Goal: Navigation & Orientation: Understand site structure

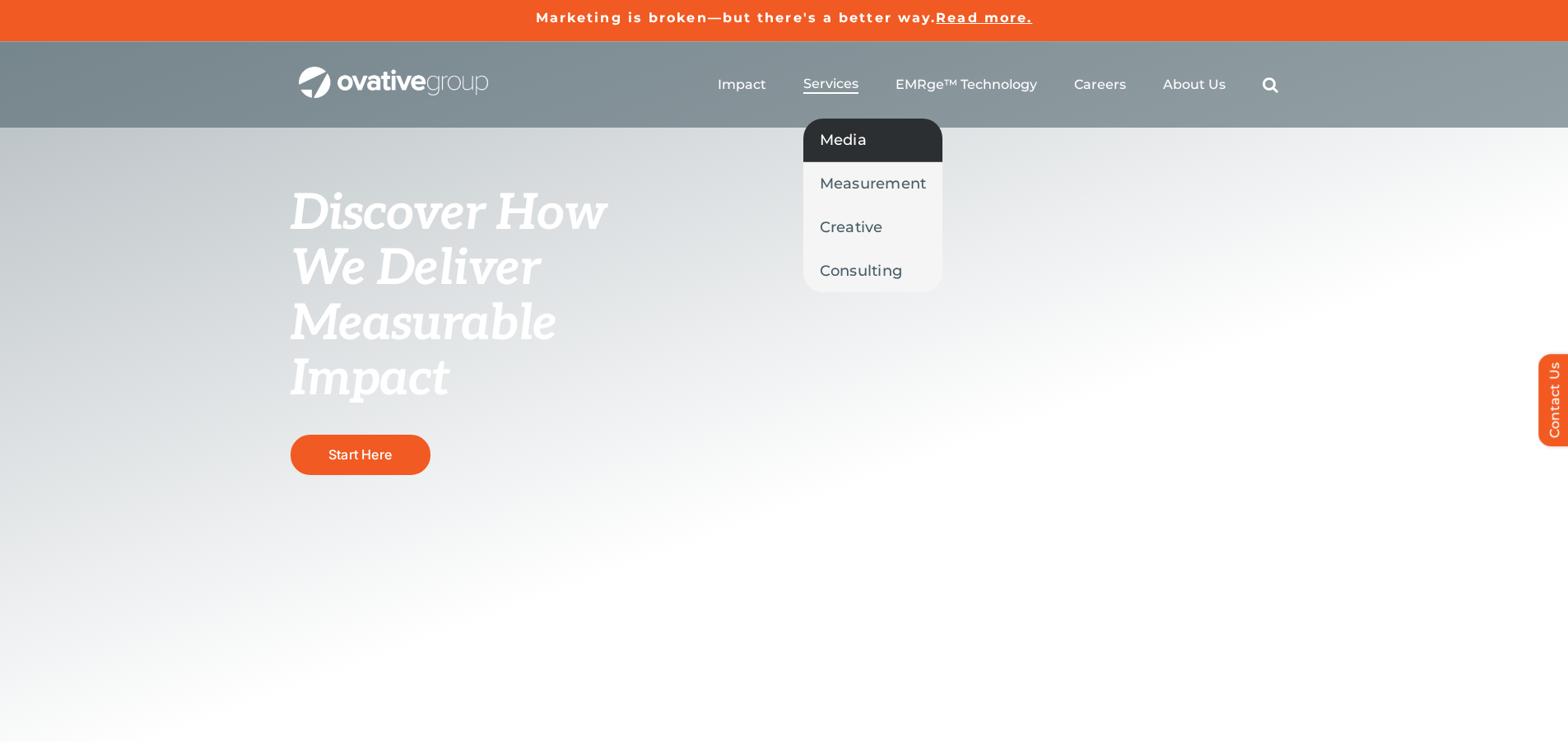
click at [850, 137] on span "Media" at bounding box center [843, 140] width 47 height 23
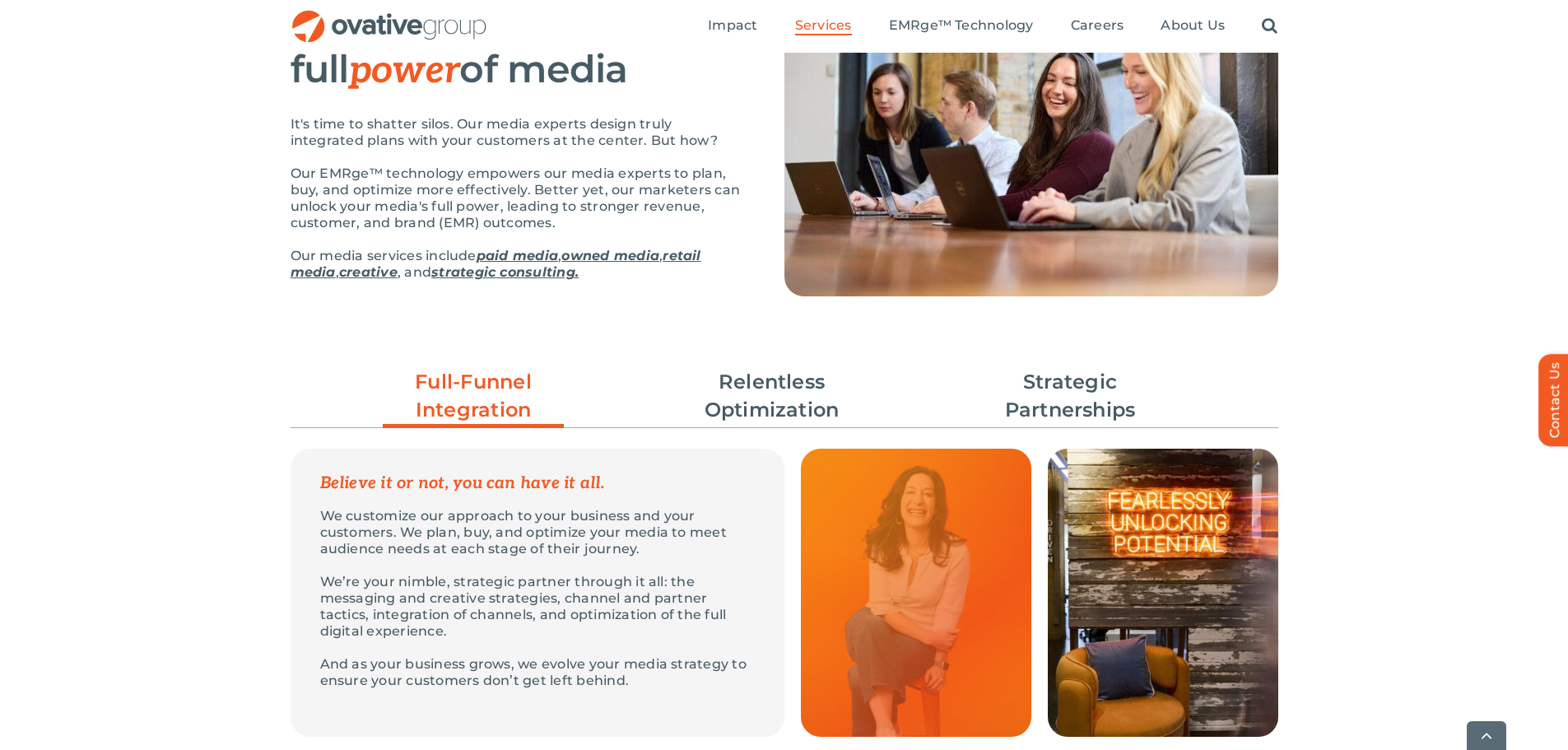
scroll to position [247, 0]
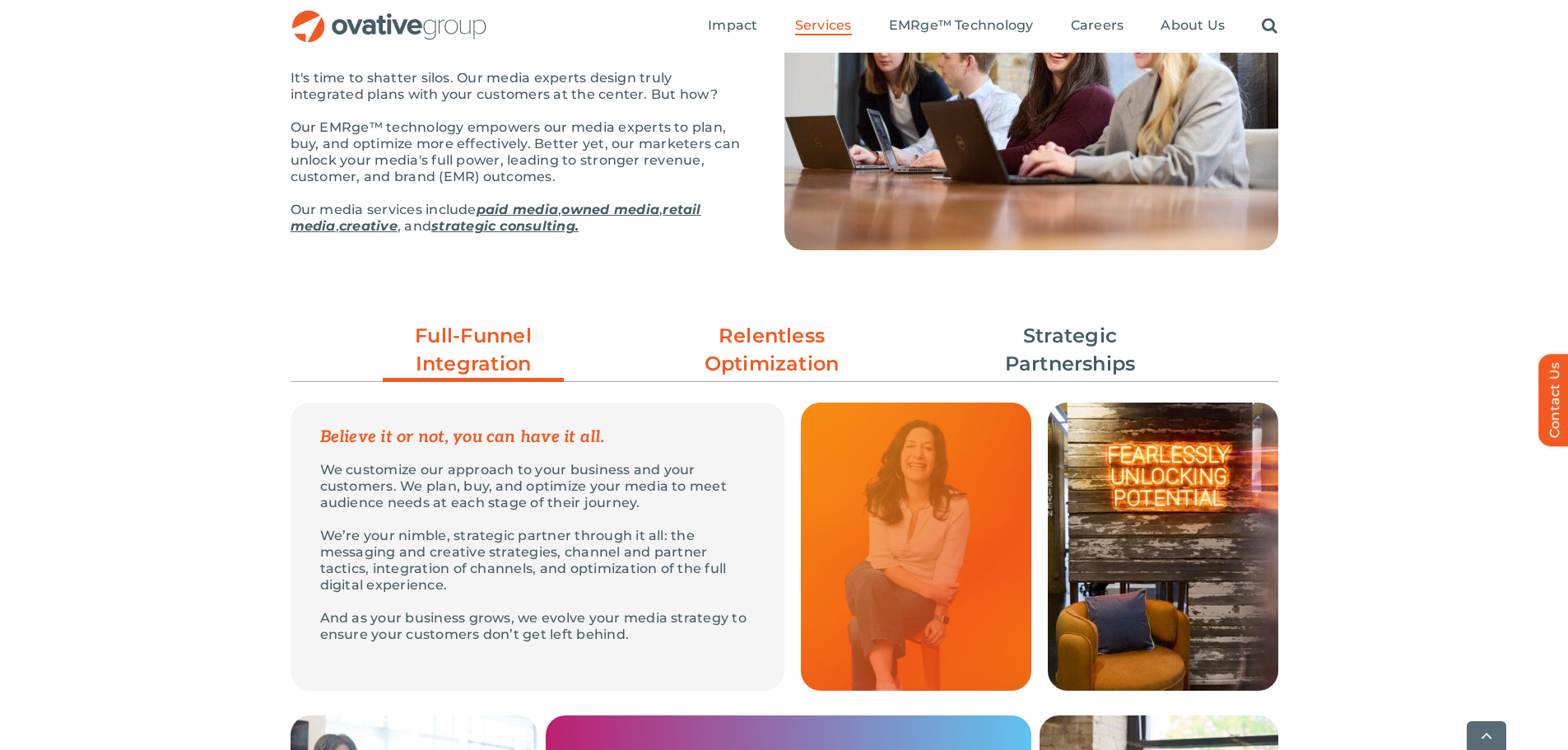
click at [780, 342] on link "Relentless Optimization" at bounding box center [772, 349] width 181 height 56
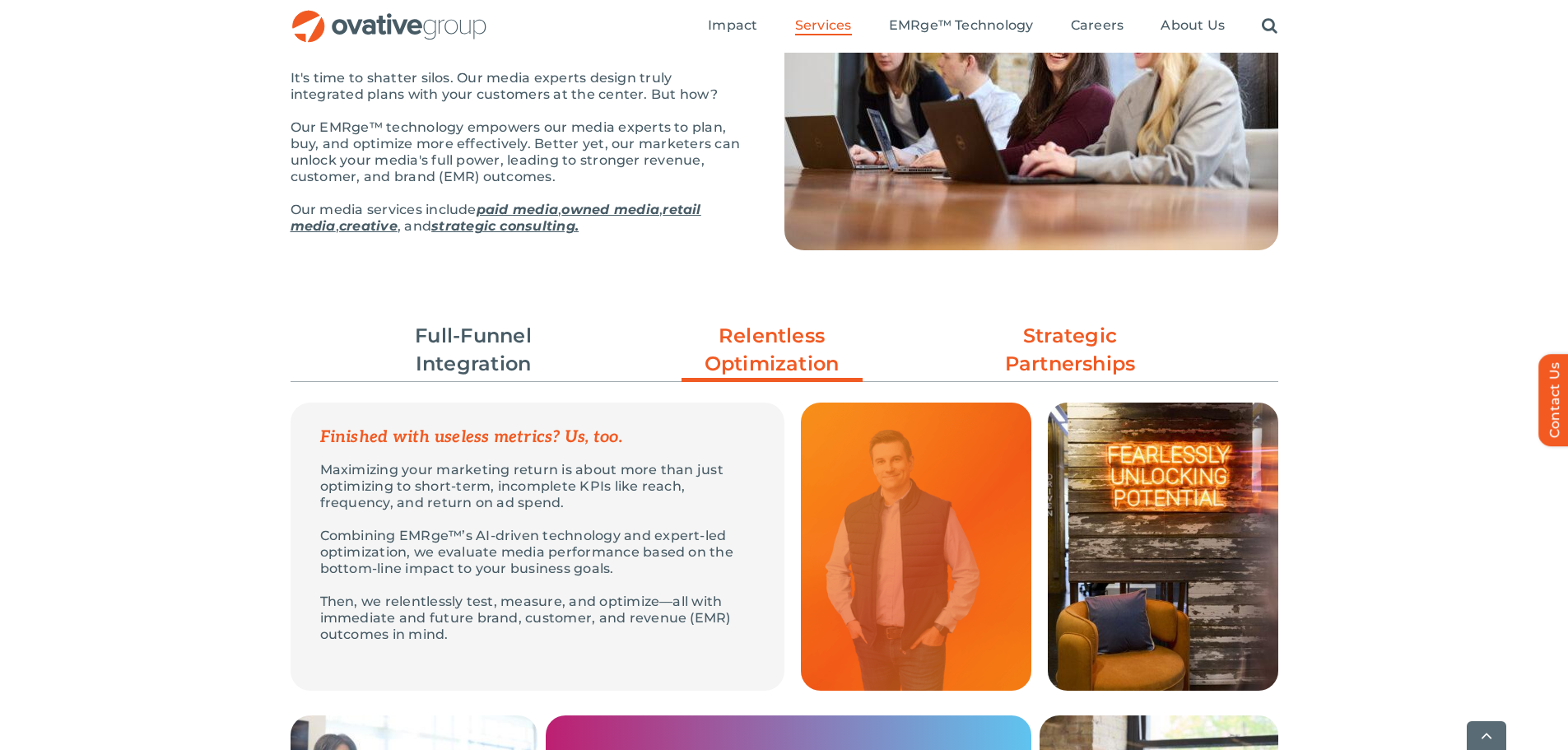
click at [1067, 340] on link "Strategic Partnerships" at bounding box center [1070, 349] width 181 height 56
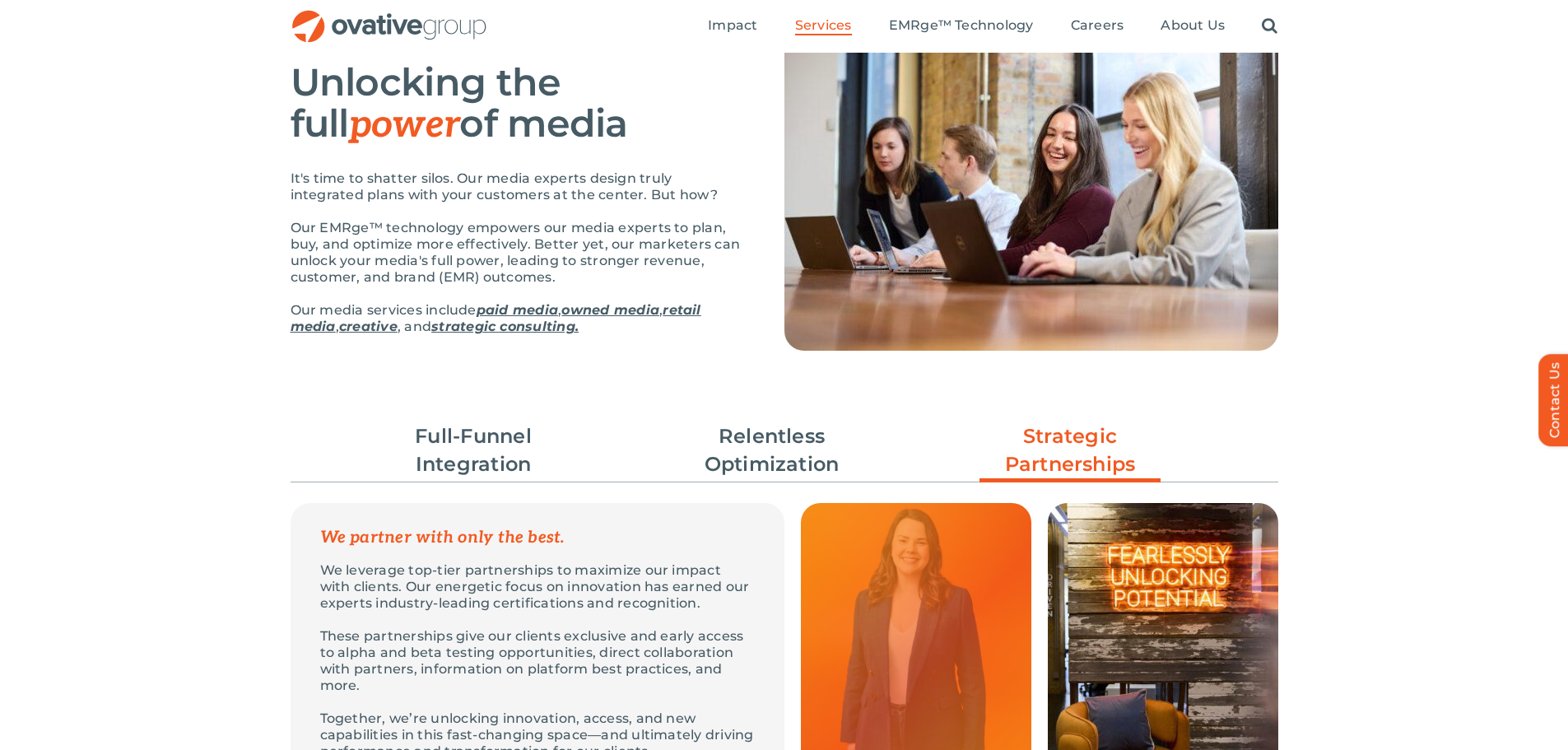
scroll to position [0, 0]
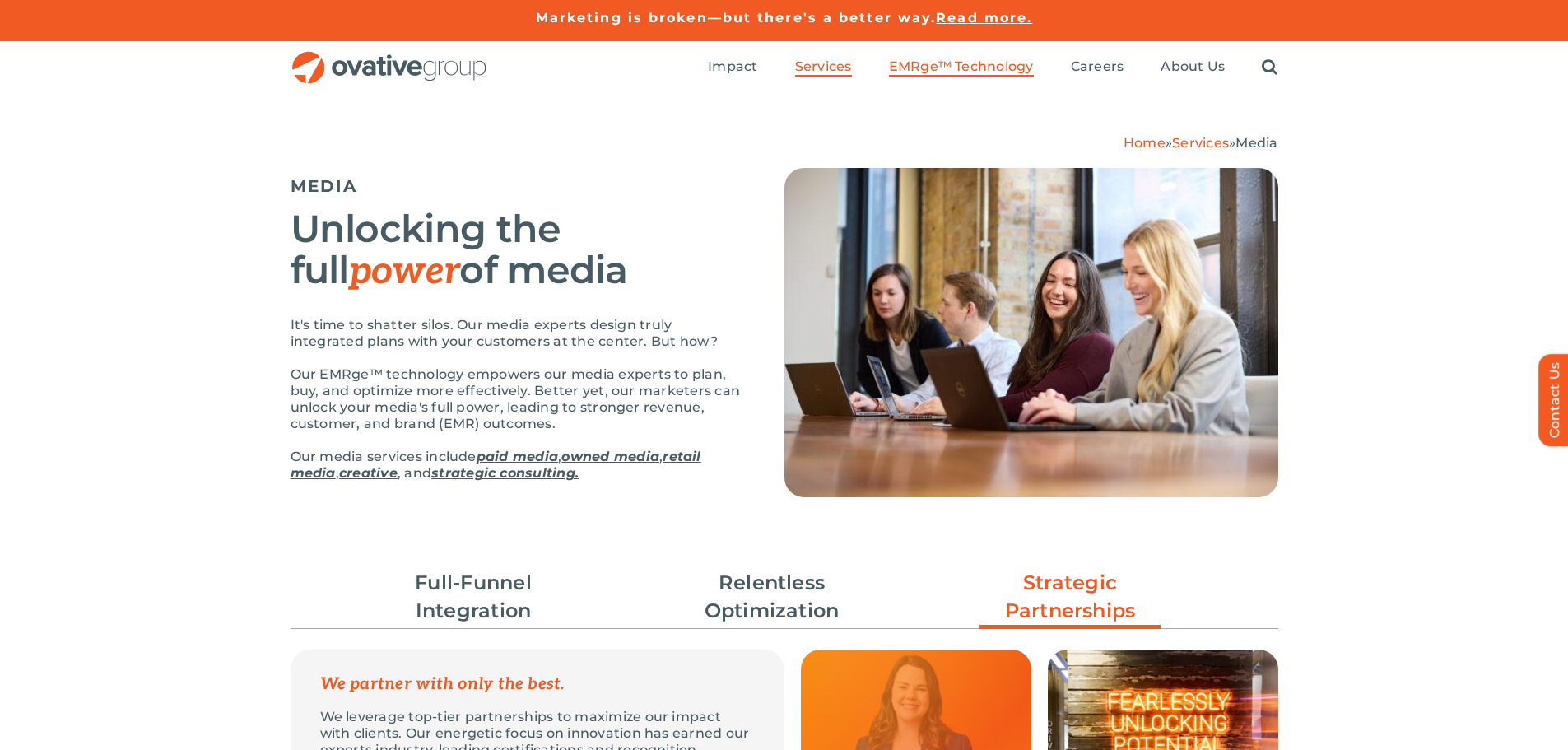
click at [987, 65] on span "EMRge™ Technology" at bounding box center [962, 67] width 145 height 17
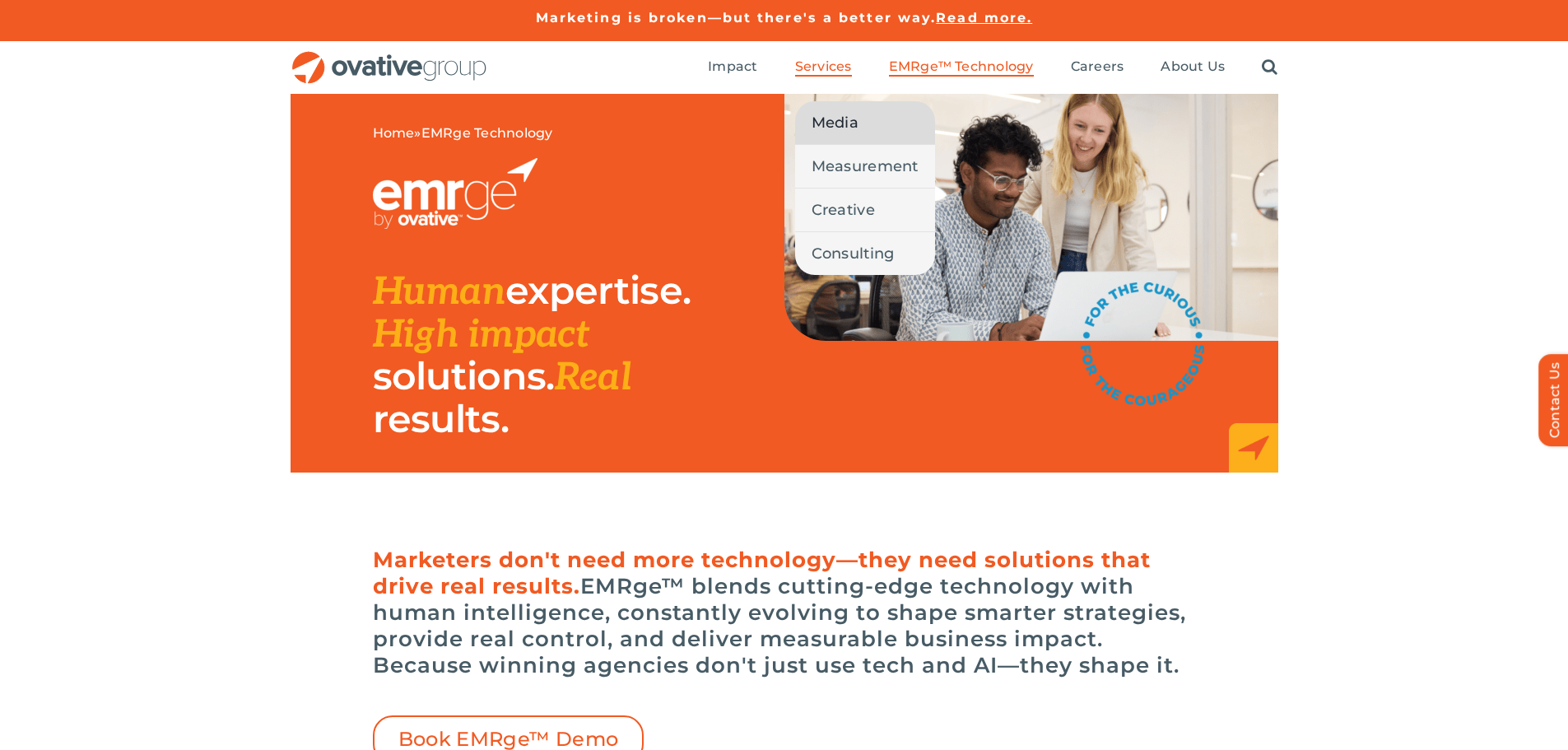
click at [836, 125] on span "Media" at bounding box center [835, 123] width 47 height 23
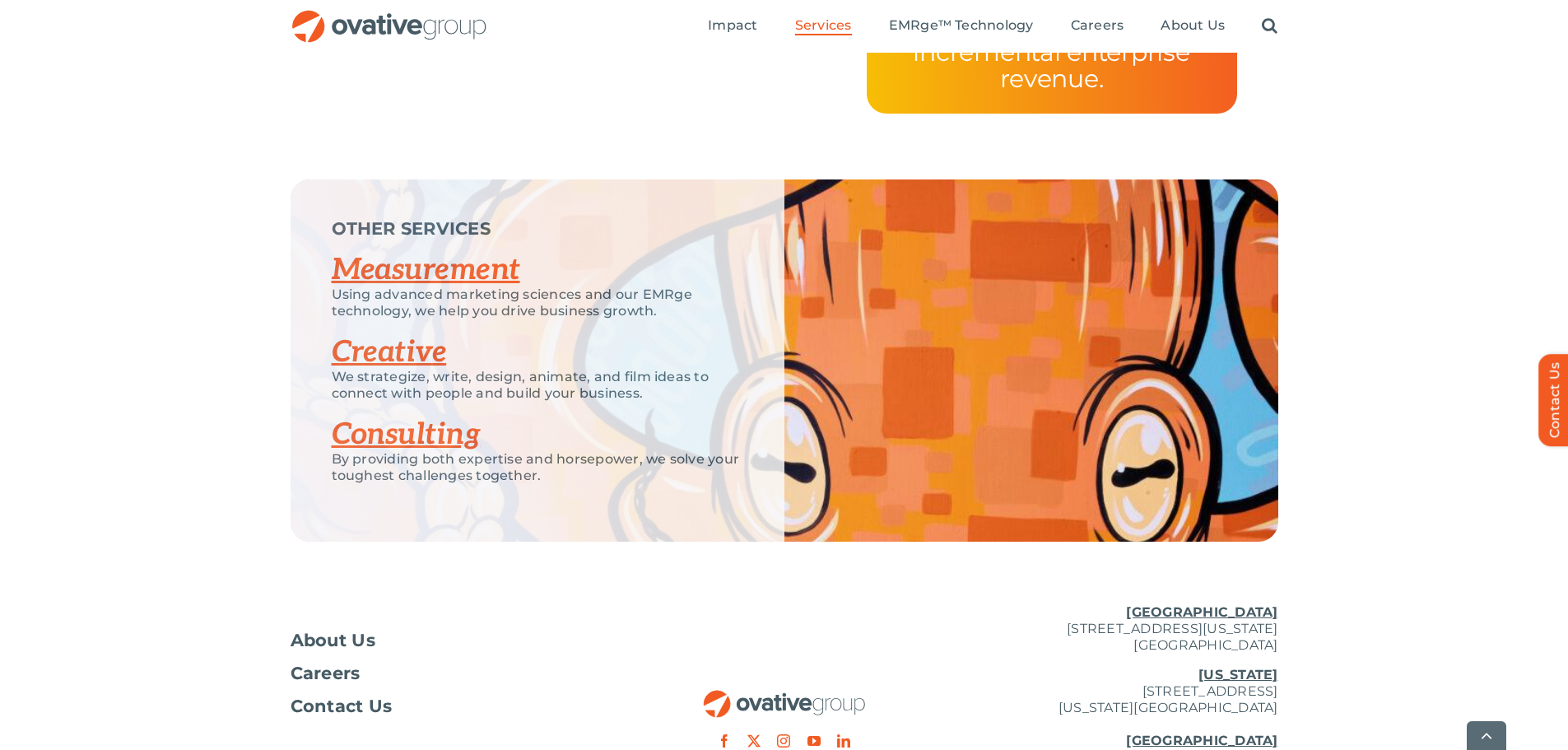
scroll to position [3591, 0]
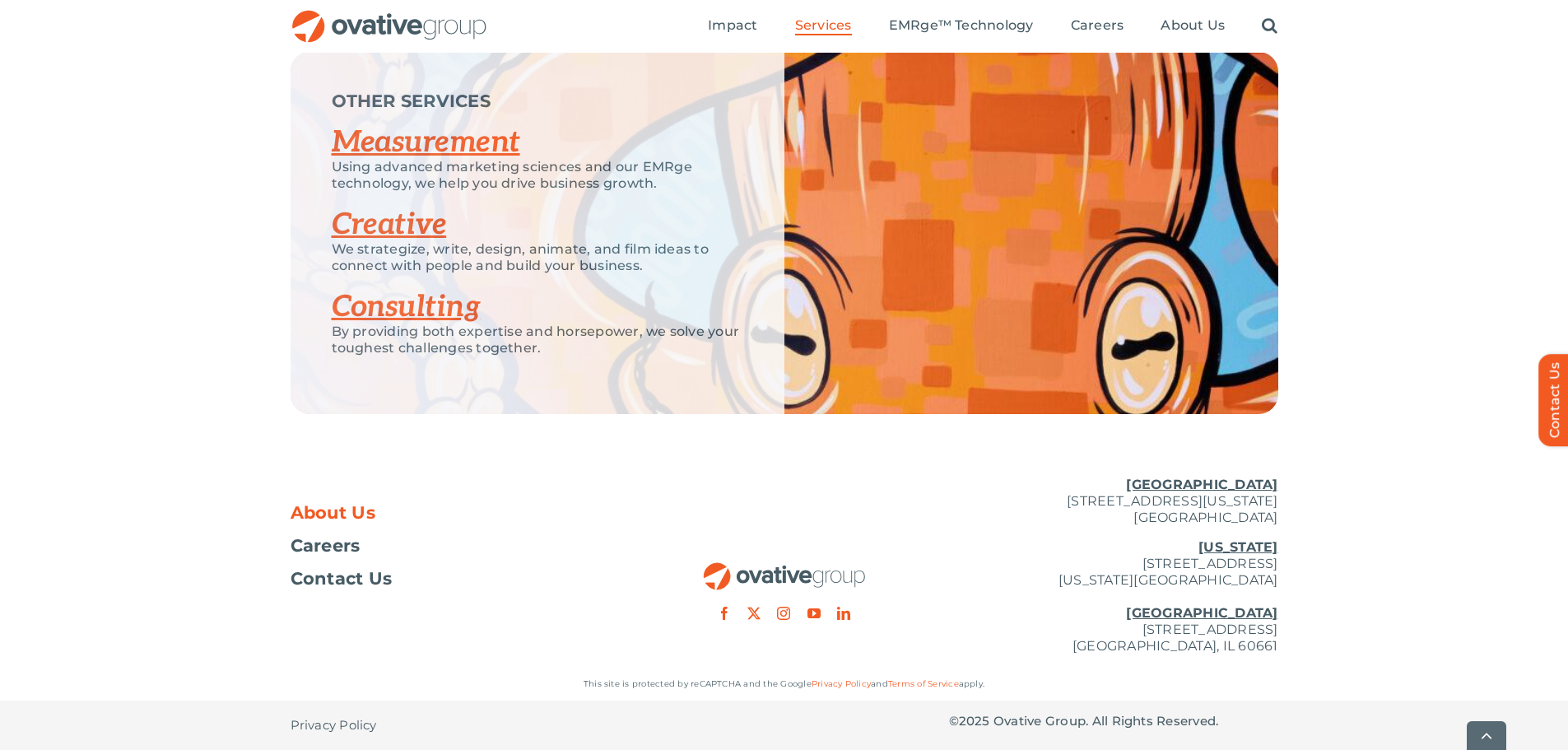
click at [333, 514] on span "About Us" at bounding box center [333, 514] width 85 height 17
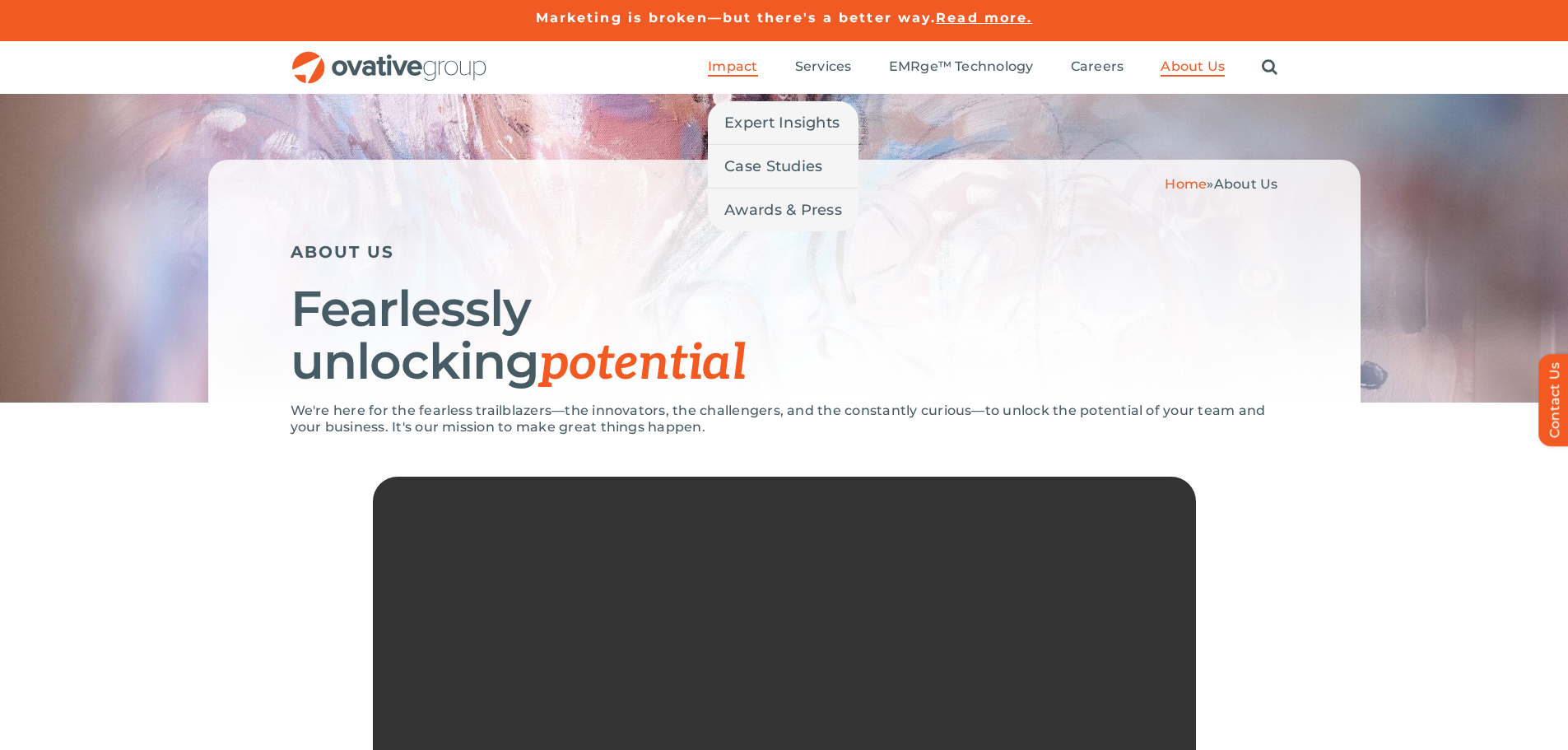
click at [733, 68] on span "Impact" at bounding box center [732, 67] width 49 height 17
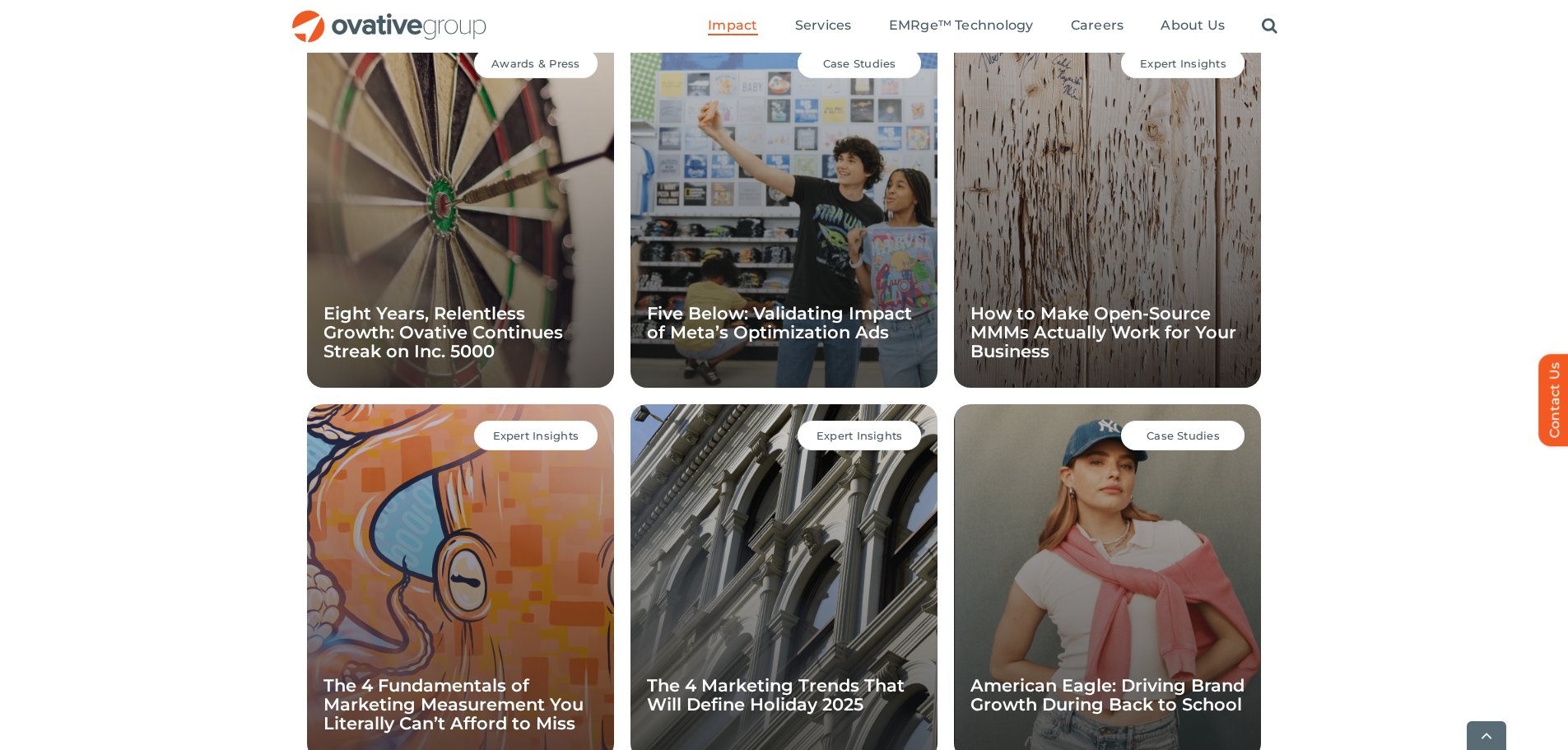
scroll to position [1400, 0]
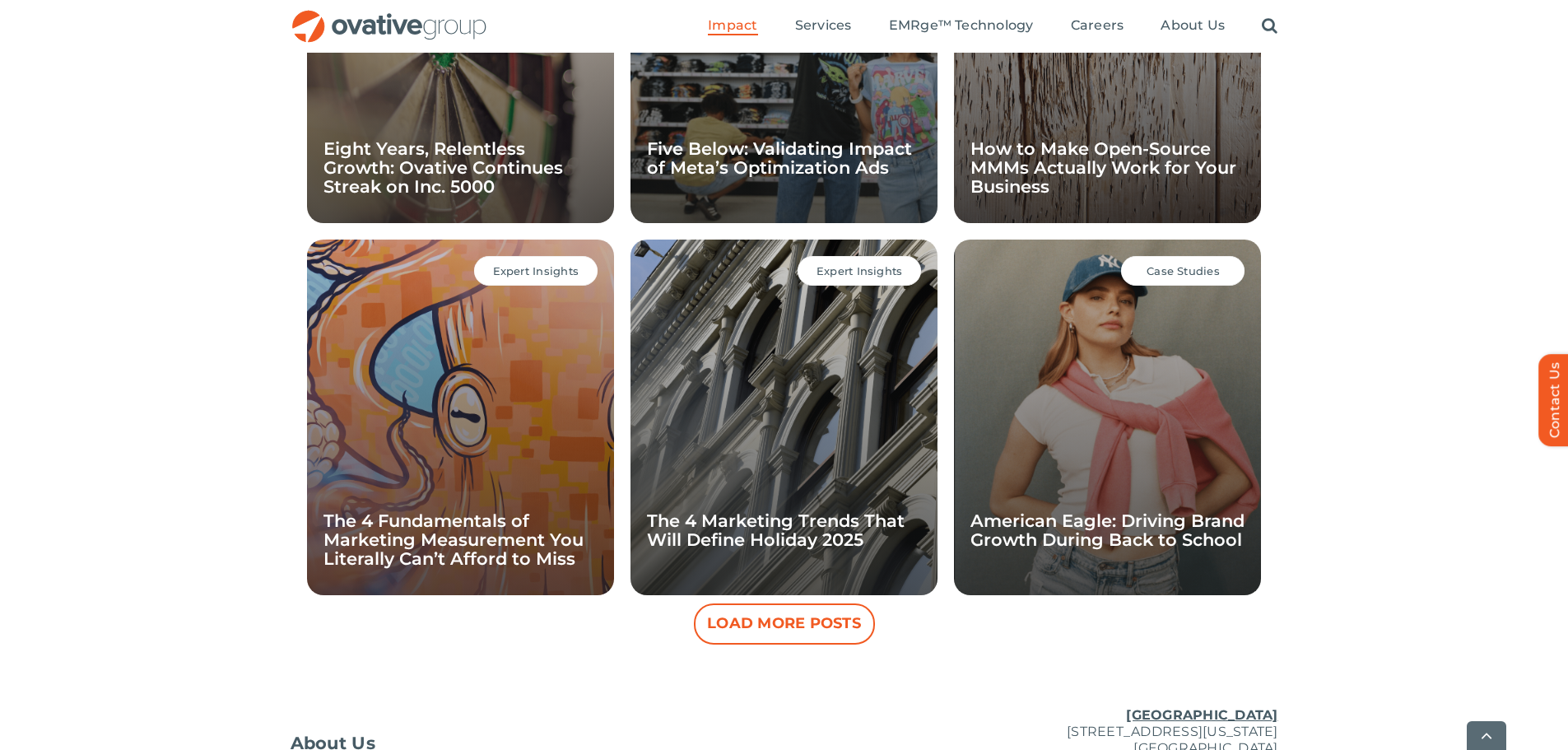
click at [778, 618] on button "Load More Posts" at bounding box center [785, 623] width 181 height 41
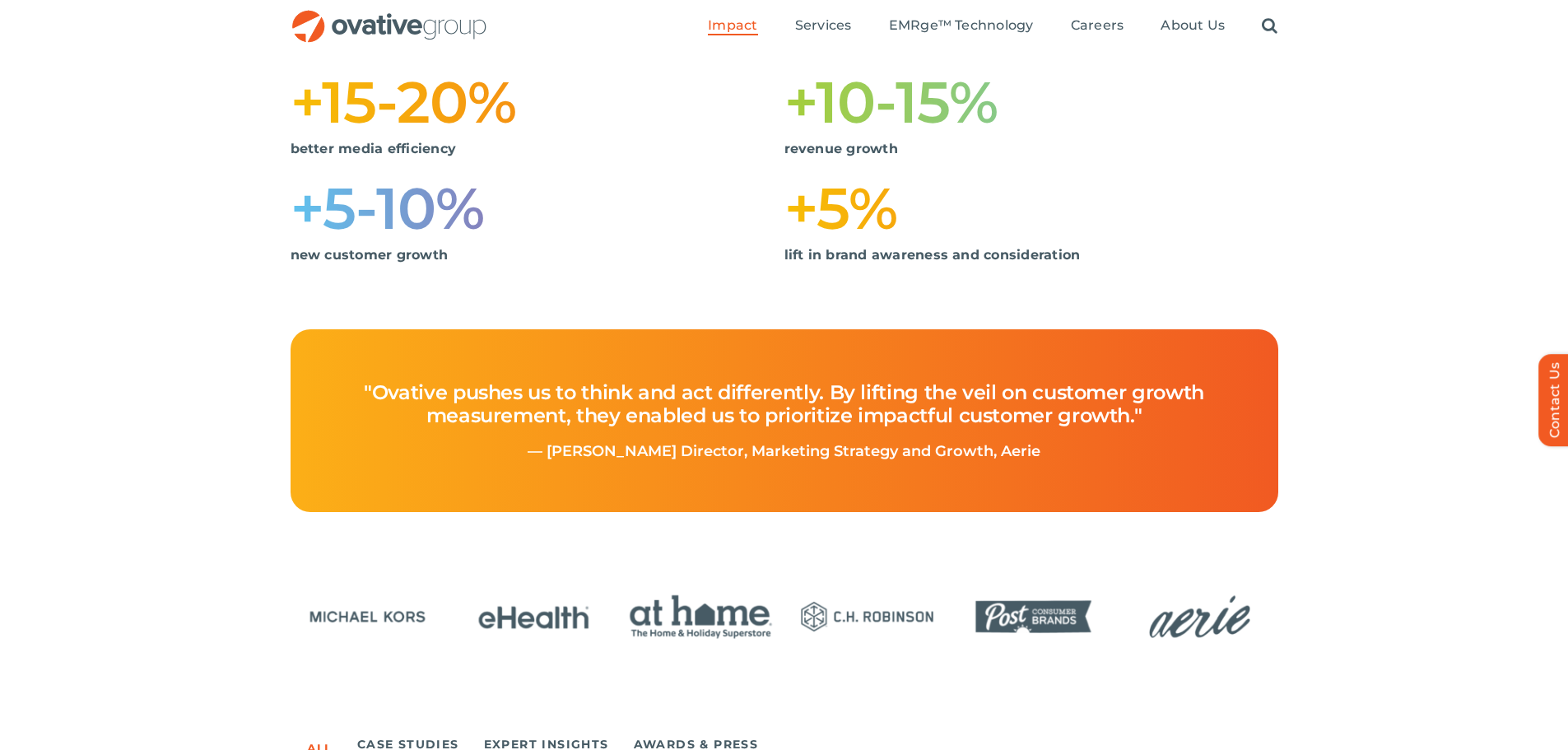
scroll to position [659, 0]
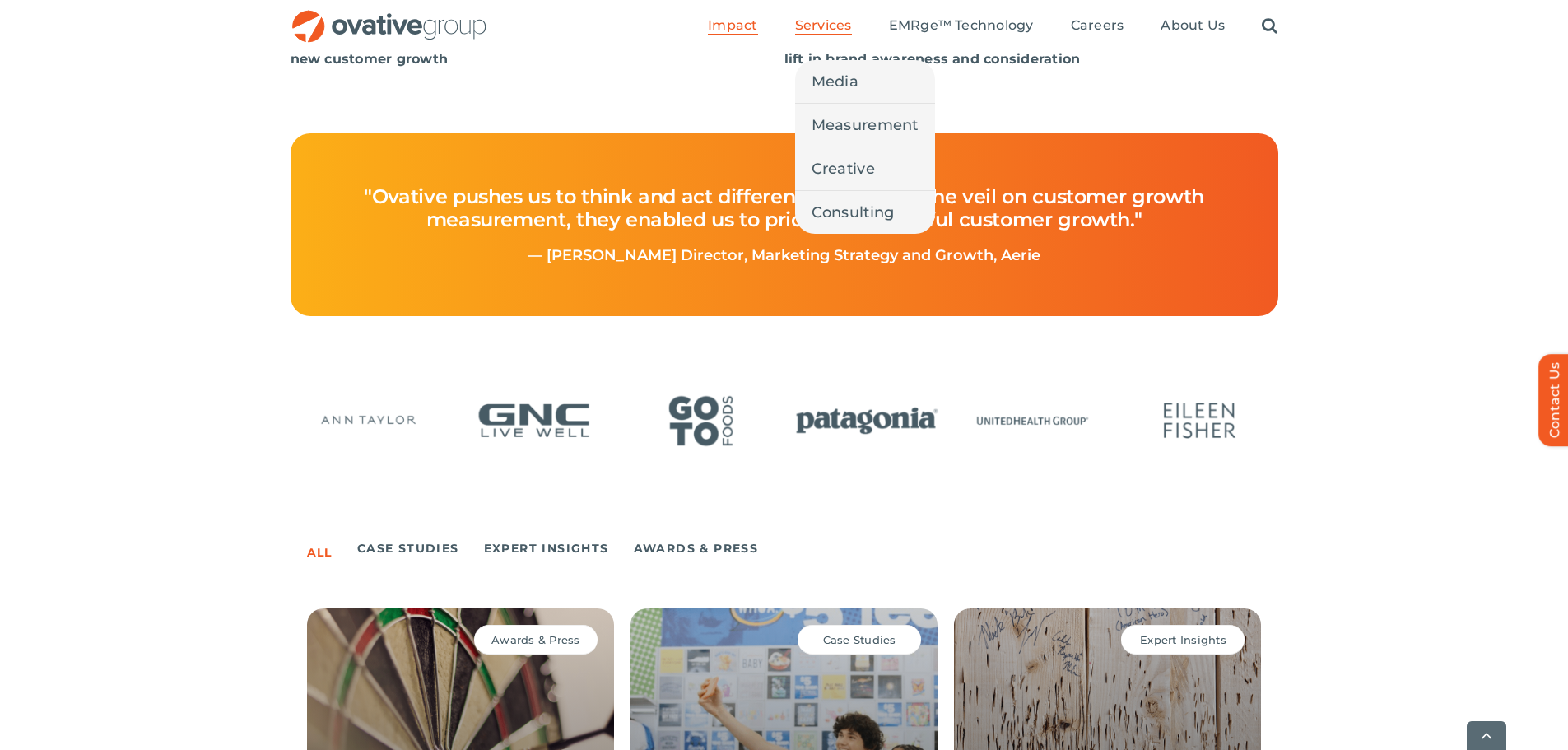
click at [811, 28] on span "Services" at bounding box center [823, 26] width 57 height 17
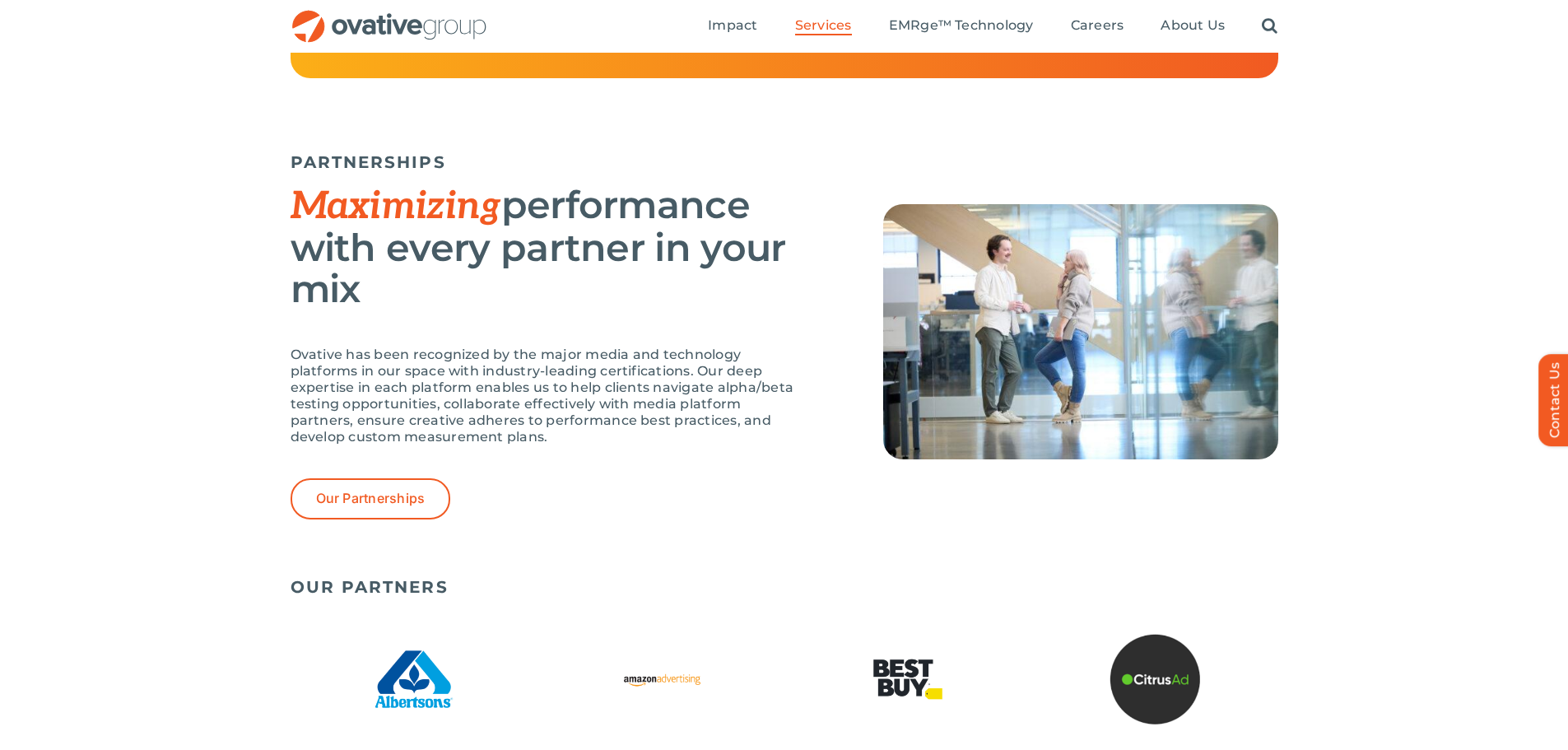
scroll to position [3295, 0]
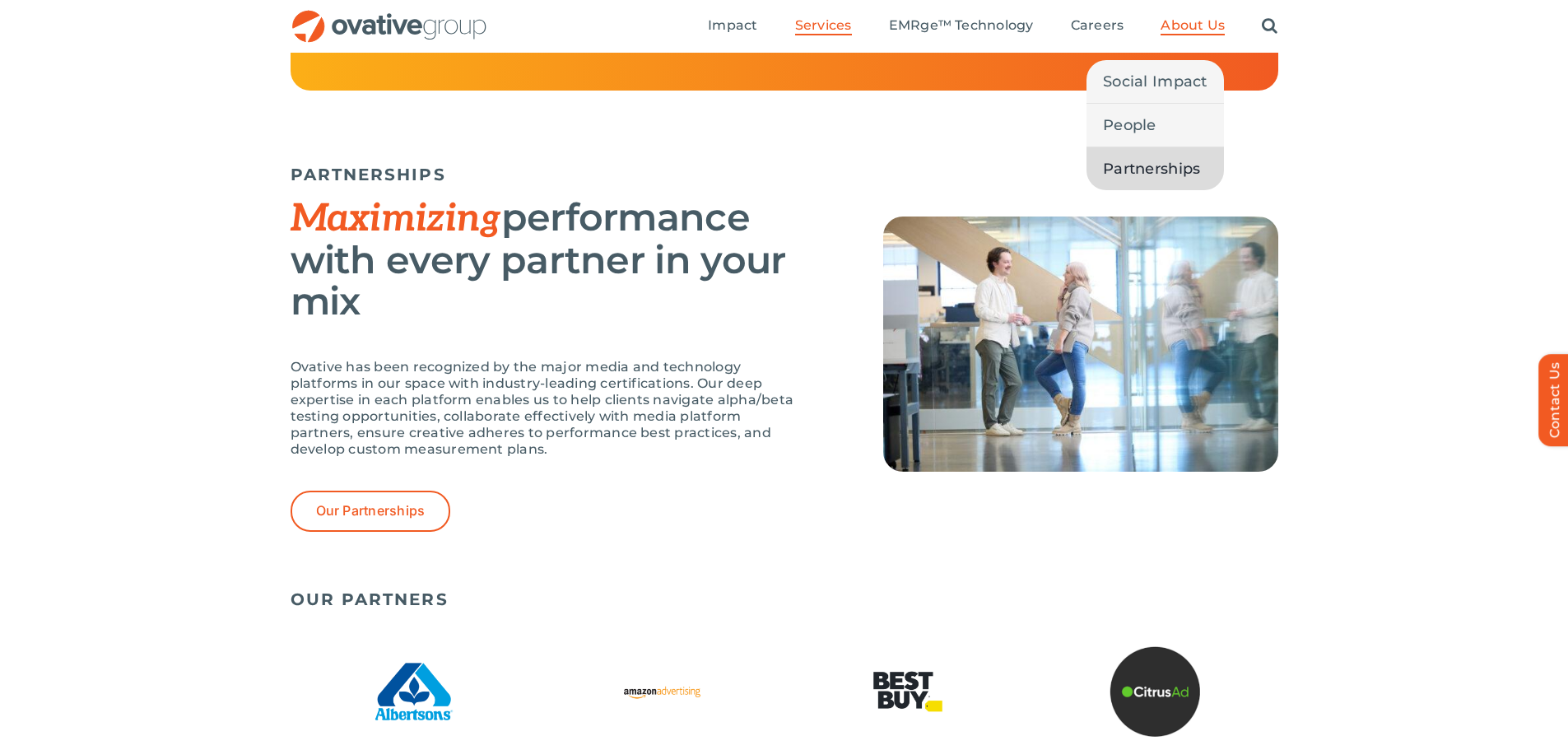
click at [1175, 167] on span "Partnerships" at bounding box center [1152, 169] width 97 height 23
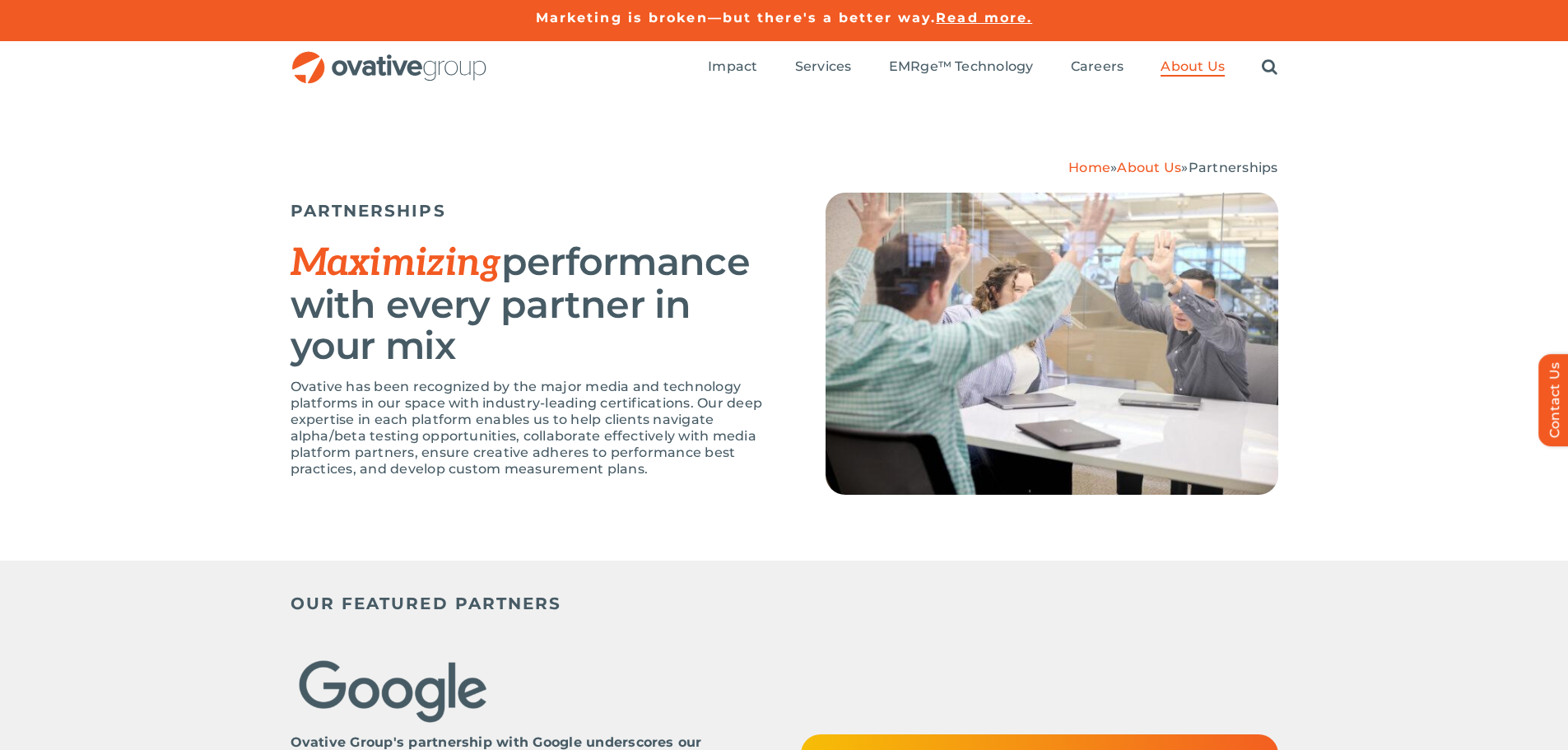
click at [1402, 75] on div "Search for: * Toggle Navigation Impact Expert Insights Case Studies Awards & Pr…" at bounding box center [784, 67] width 1568 height 53
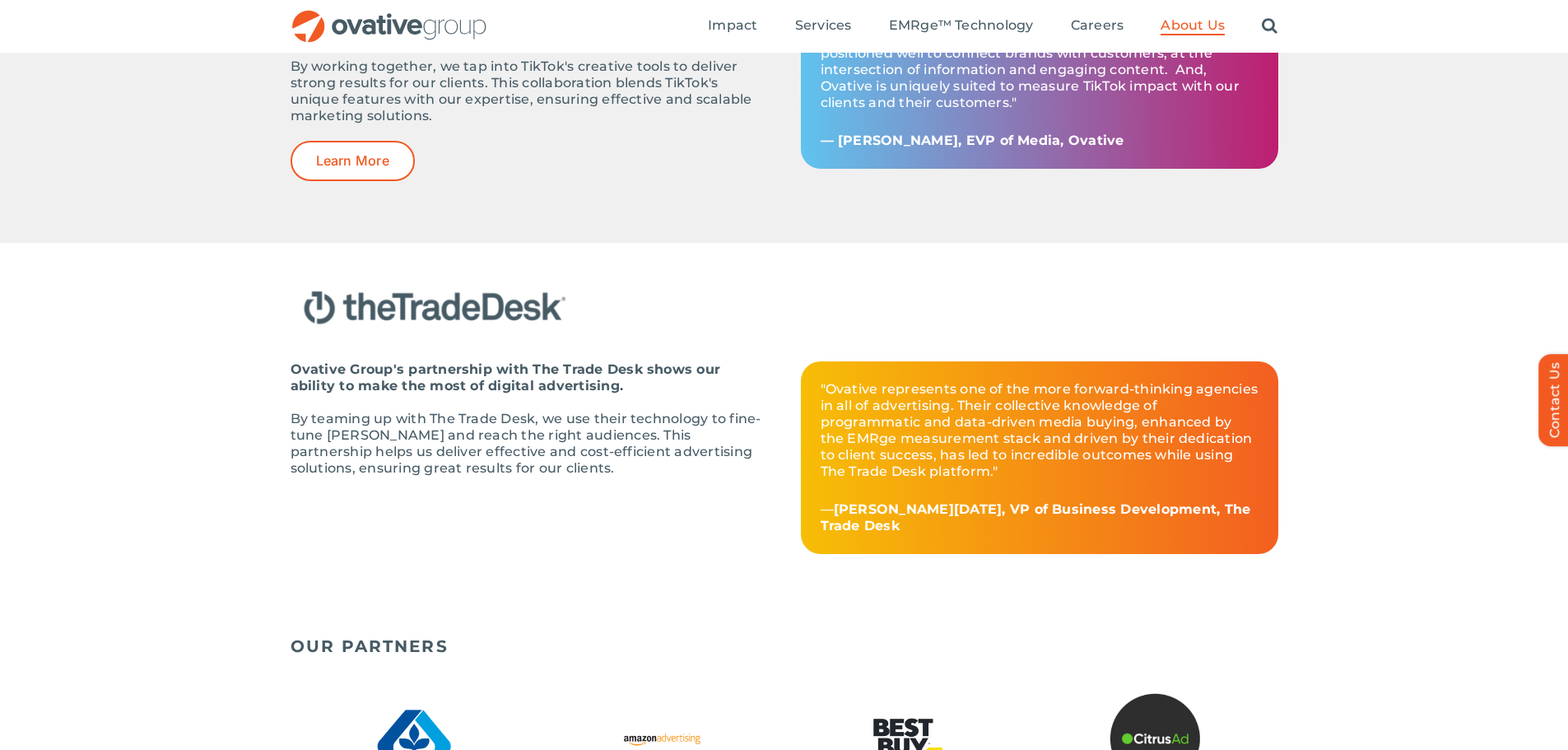
scroll to position [1977, 0]
